Goal: Task Accomplishment & Management: Manage account settings

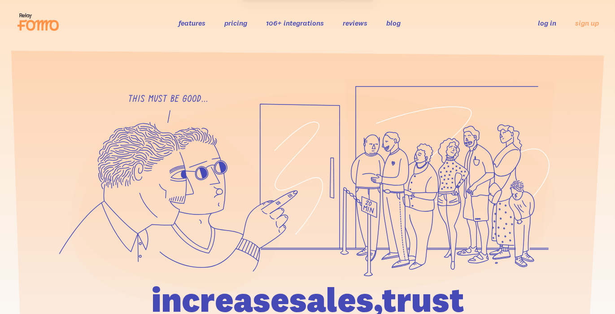
click at [542, 24] on link "log in" at bounding box center [547, 22] width 18 height 9
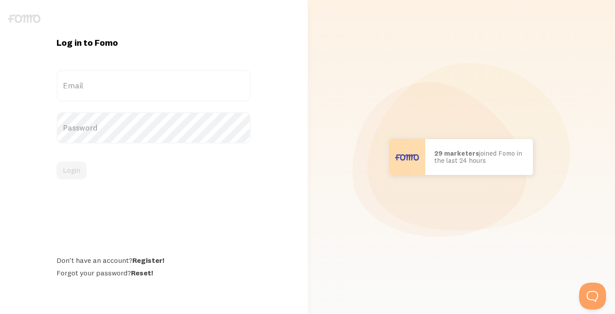
click at [86, 77] on label "Email" at bounding box center [154, 85] width 194 height 31
click at [86, 77] on input "Email" at bounding box center [154, 85] width 194 height 31
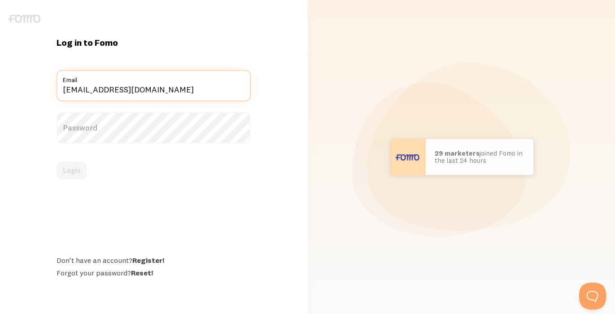
type input "marketing@digitaloriginals.com"
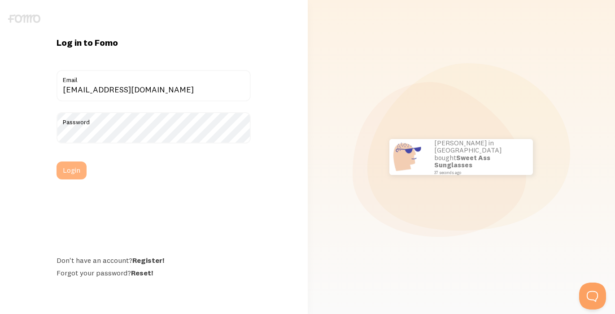
click at [75, 168] on button "Login" at bounding box center [72, 170] width 30 height 18
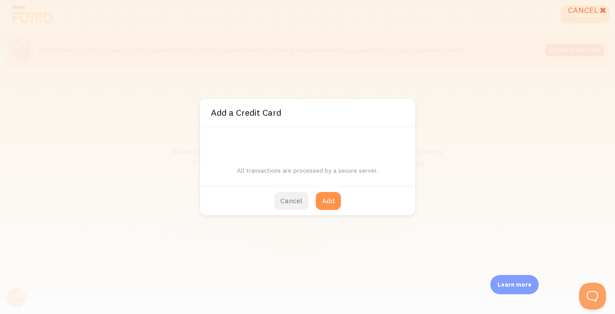
click at [296, 203] on button "Cancel" at bounding box center [291, 201] width 35 height 18
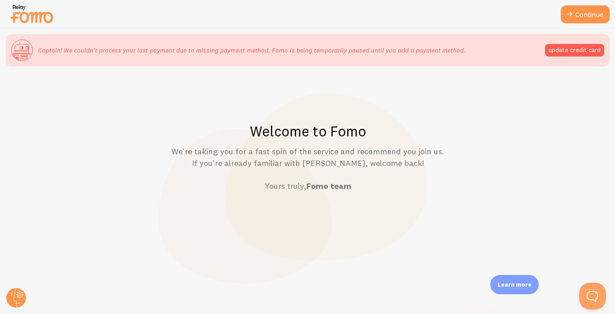
click at [30, 13] on img at bounding box center [31, 13] width 45 height 23
click at [32, 13] on img at bounding box center [31, 13] width 45 height 23
